Goal: Find specific page/section: Find specific page/section

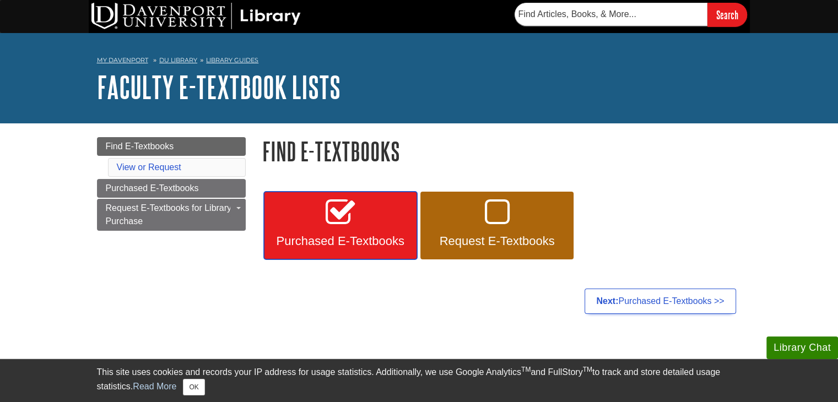
click at [331, 230] on link "Purchased E-Textbooks" at bounding box center [340, 226] width 153 height 68
click at [340, 217] on icon at bounding box center [340, 213] width 29 height 32
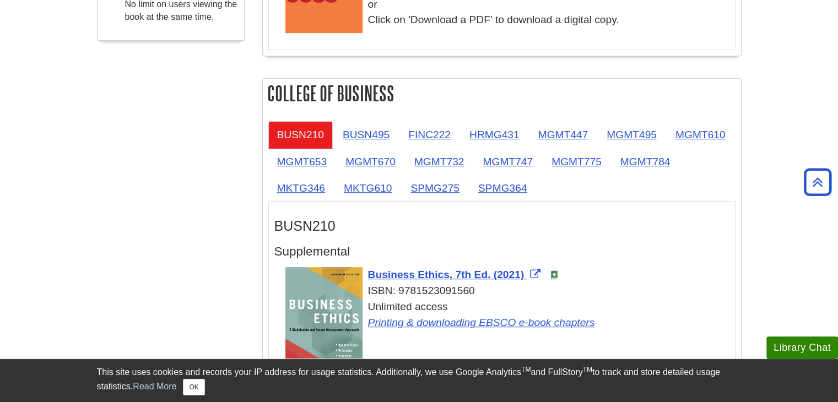
scroll to position [586, 0]
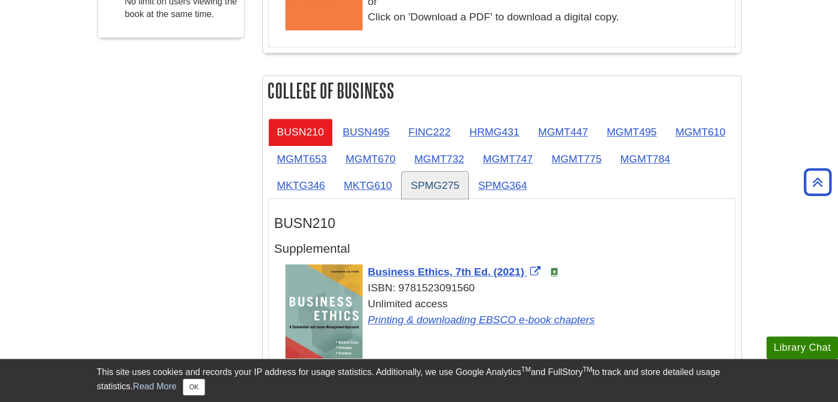
click at [430, 190] on link "SPMG275" at bounding box center [435, 185] width 67 height 27
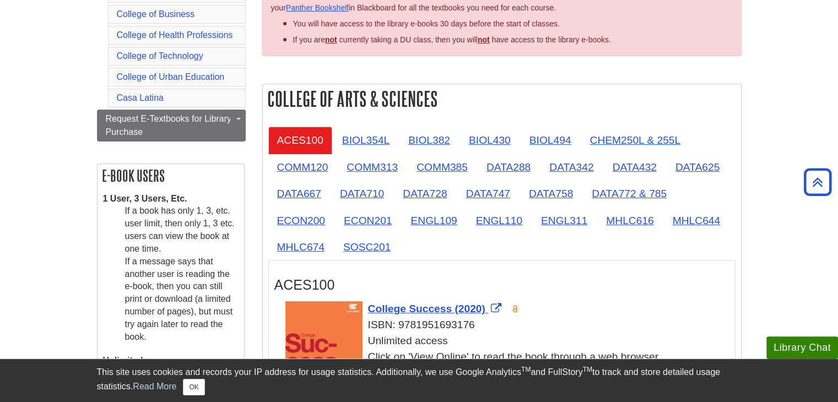
scroll to position [0, 0]
